Goal: Task Accomplishment & Management: Manage account settings

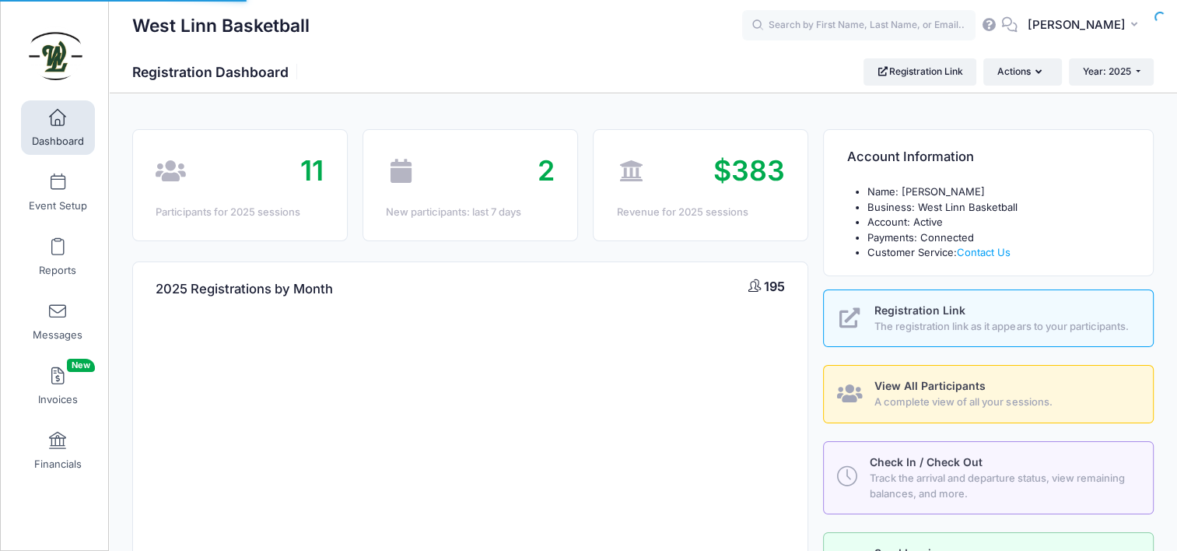
select select
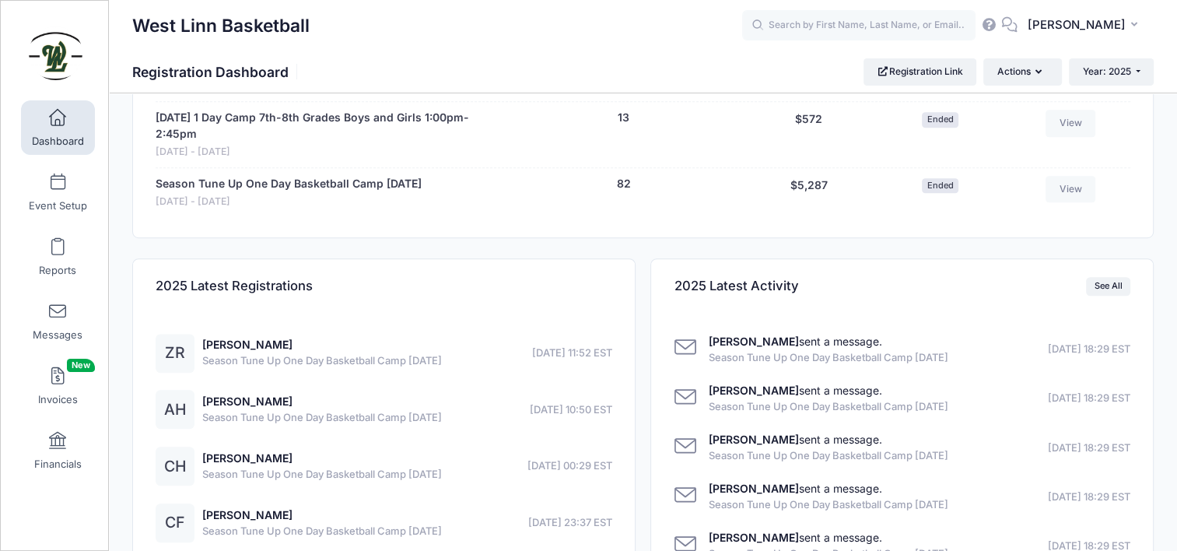
scroll to position [1012, 0]
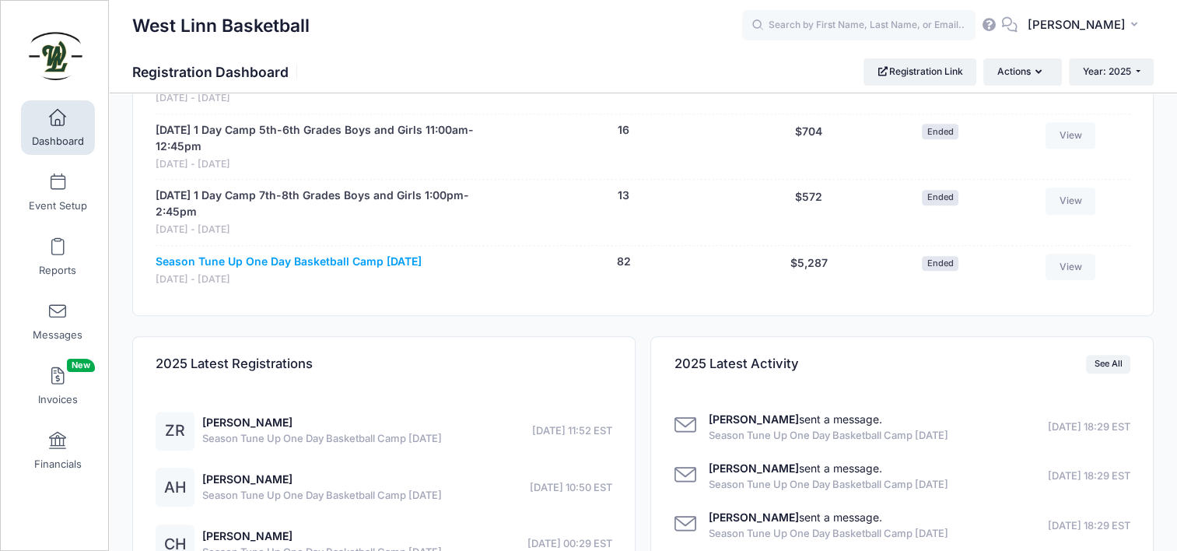
click at [368, 255] on link "Season Tune Up One Day Basketball Camp Oct. 10th" at bounding box center [289, 262] width 266 height 16
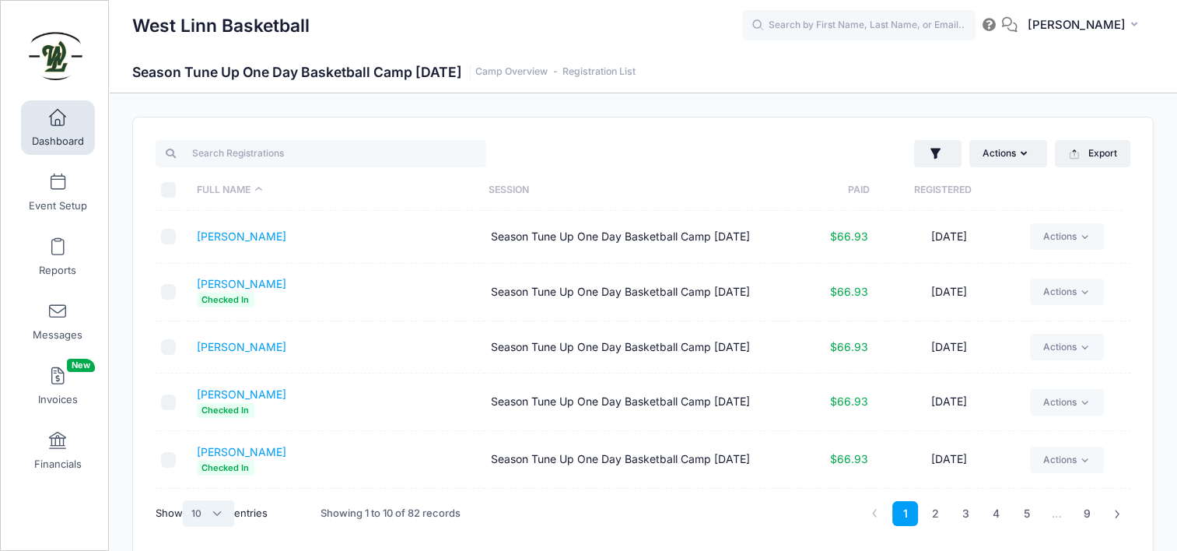
click at [199, 515] on select "All 10 25 50" at bounding box center [208, 513] width 51 height 26
select select "50"
click at [184, 500] on select "All 10 25 50" at bounding box center [208, 513] width 51 height 26
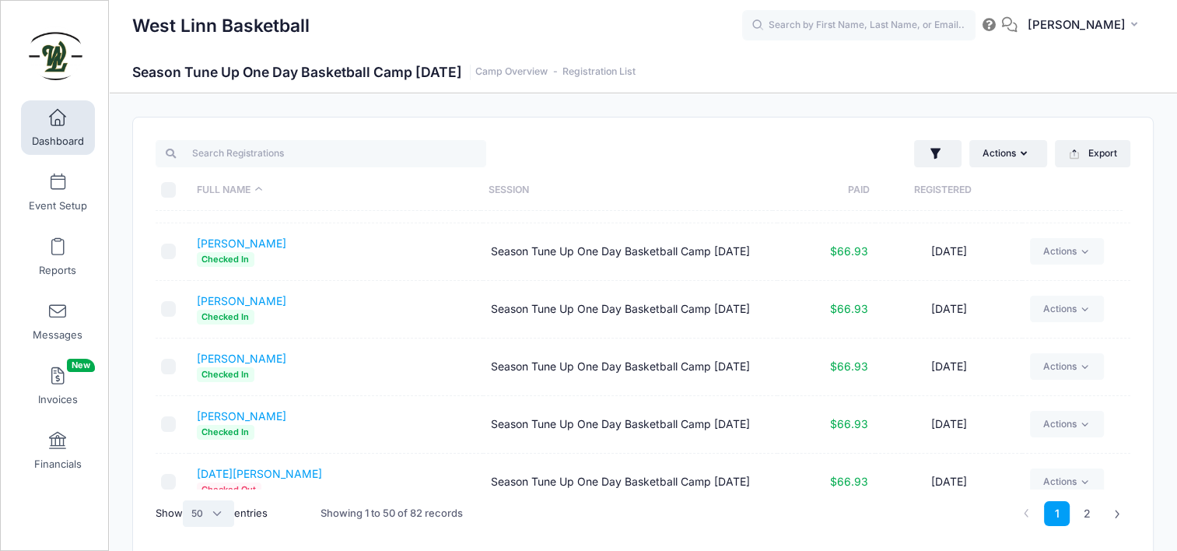
scroll to position [2533, 0]
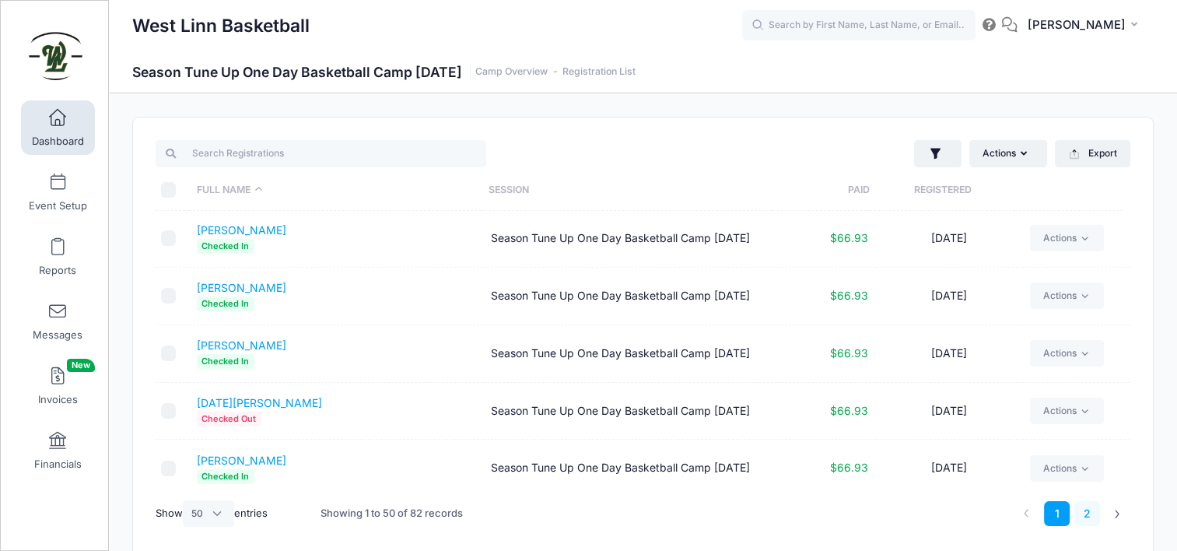
click at [1092, 513] on link "2" at bounding box center [1088, 514] width 26 height 26
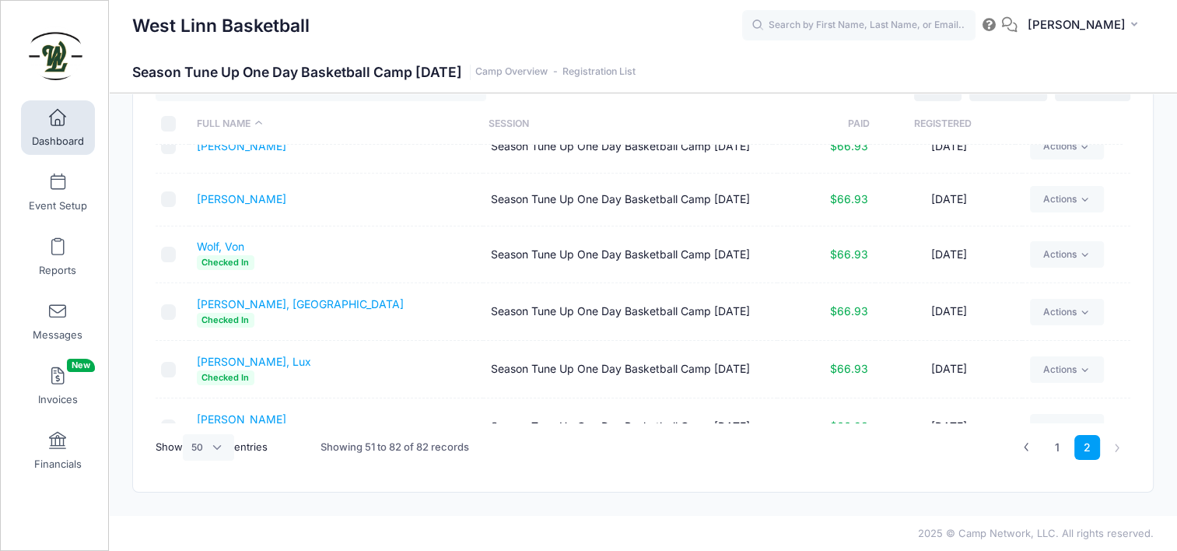
scroll to position [1490, 0]
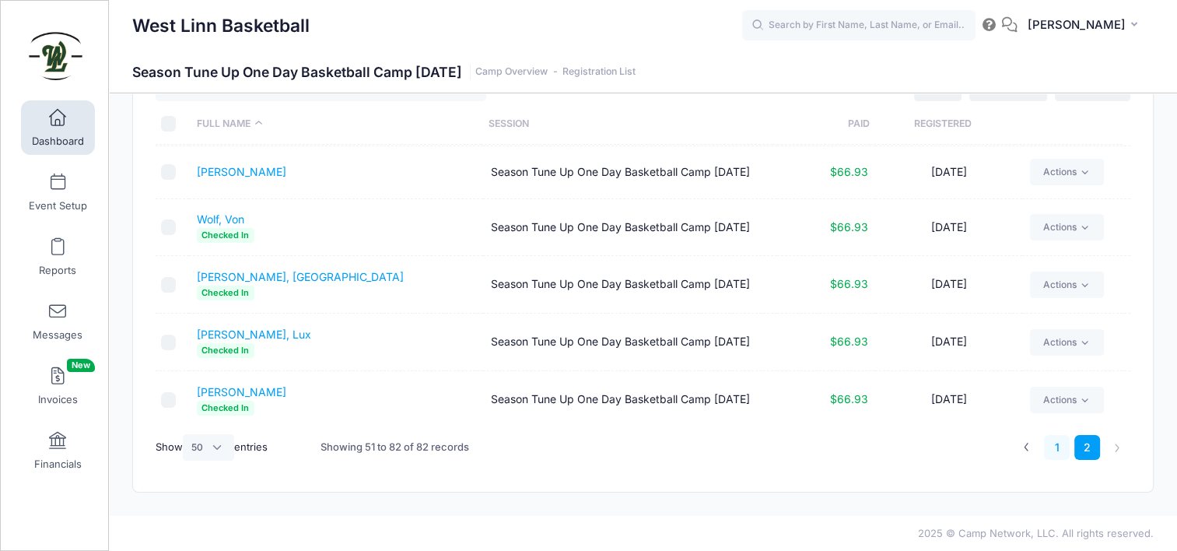
click at [1061, 449] on link "1" at bounding box center [1057, 448] width 26 height 26
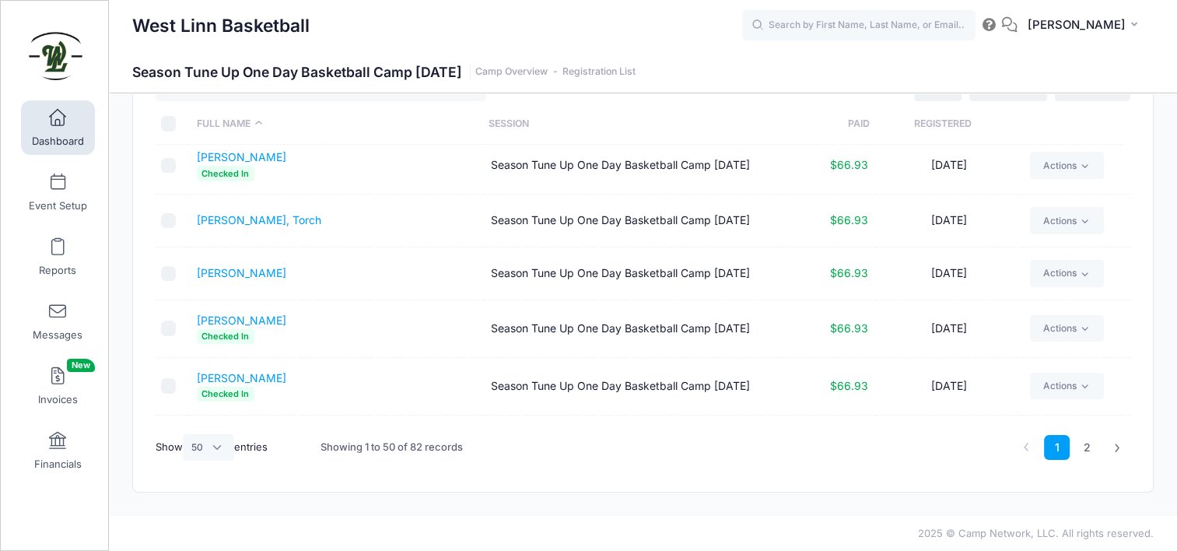
scroll to position [0, 0]
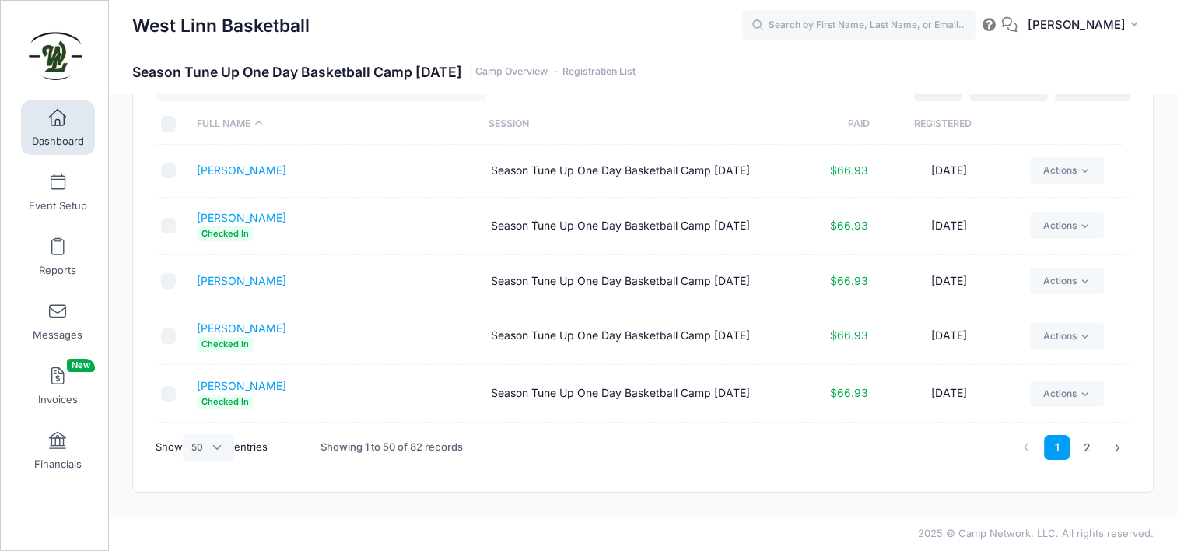
click at [68, 118] on link "Dashboard" at bounding box center [58, 127] width 74 height 54
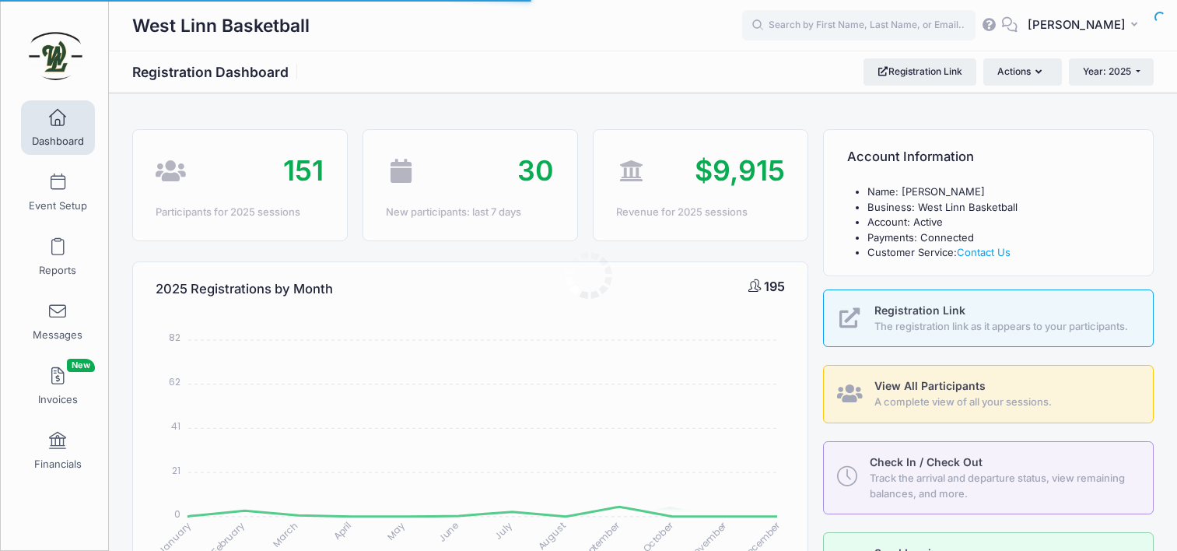
select select
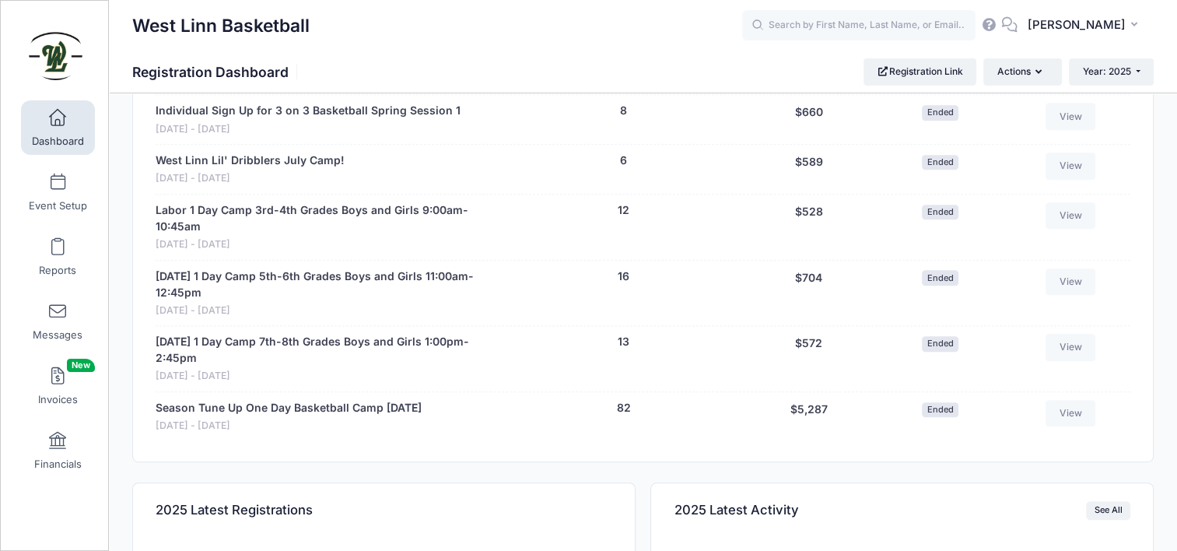
scroll to position [856, 0]
